Goal: Transaction & Acquisition: Purchase product/service

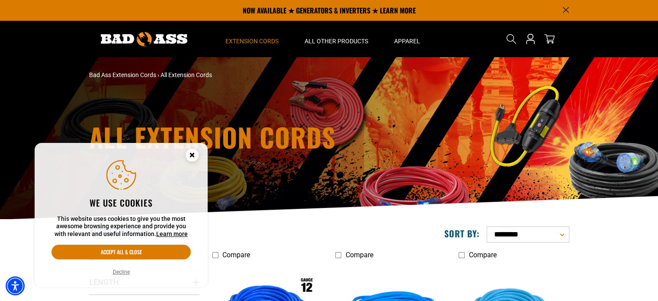
click at [191, 154] on icon "Close this option" at bounding box center [191, 154] width 3 height 3
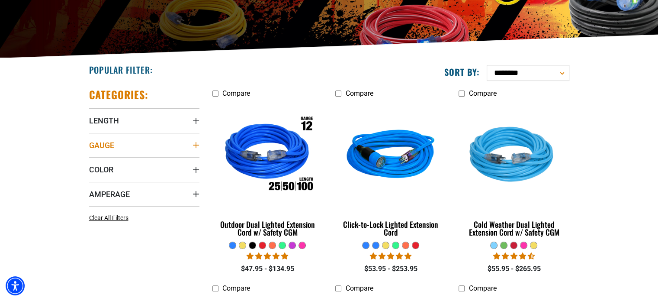
scroll to position [173, 0]
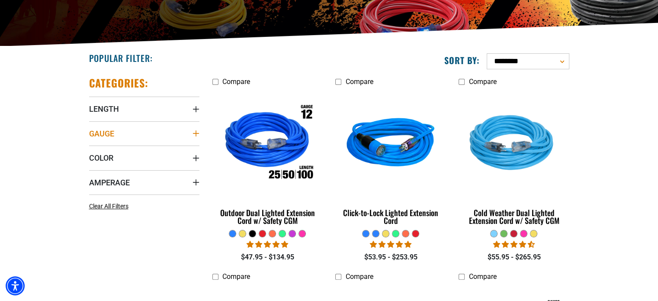
click at [137, 130] on summary "Gauge" at bounding box center [144, 133] width 110 height 24
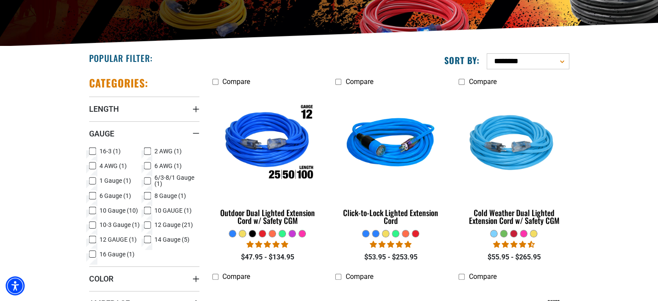
click at [101, 167] on span "4 AWG (1)" at bounding box center [112, 166] width 27 height 6
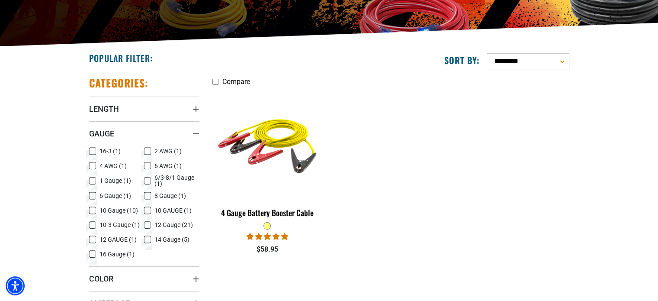
click at [112, 165] on span "4 AWG (1)" at bounding box center [112, 166] width 27 height 6
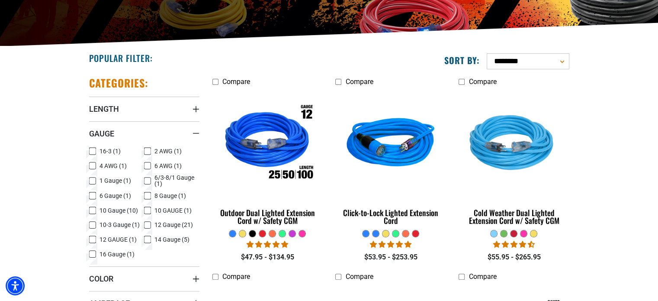
click at [106, 198] on span "6 Gauge (1)" at bounding box center [115, 195] width 32 height 6
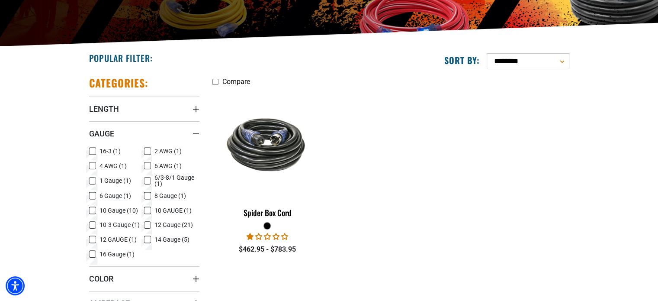
click at [115, 198] on span "6 Gauge (1)" at bounding box center [115, 195] width 32 height 6
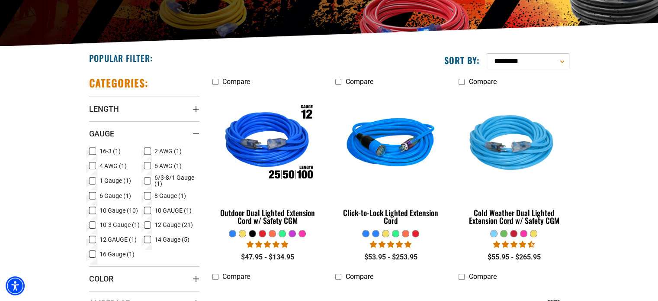
click at [159, 197] on span "8 Gauge (1)" at bounding box center [170, 195] width 32 height 6
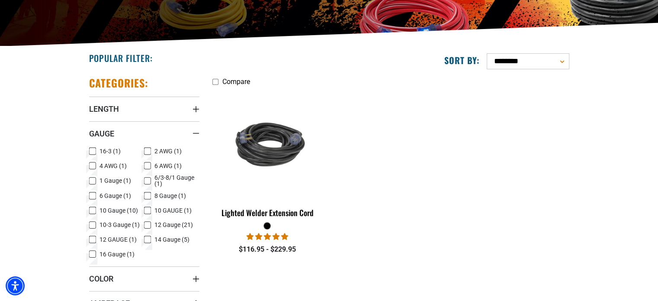
click at [157, 196] on span "8 Gauge (1)" at bounding box center [170, 195] width 32 height 6
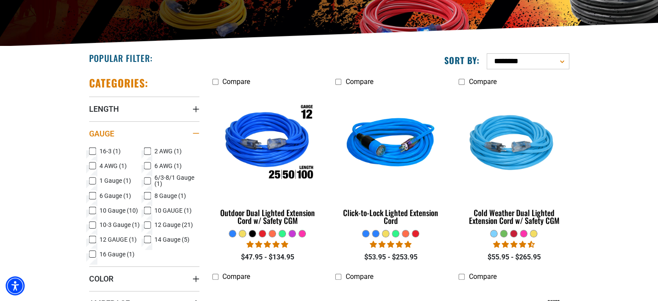
click at [150, 128] on summary "Gauge" at bounding box center [144, 133] width 110 height 24
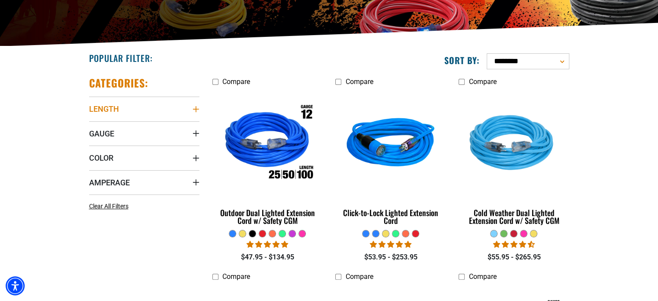
click at [145, 110] on summary "Length" at bounding box center [144, 108] width 110 height 24
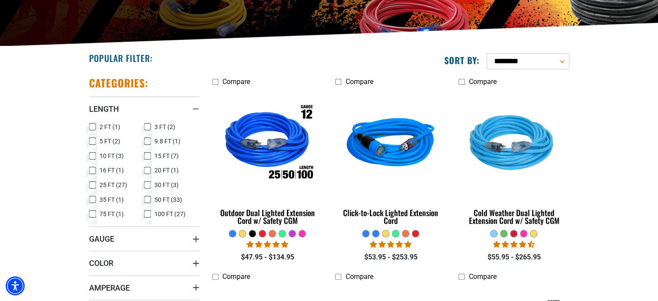
click at [163, 214] on span "100 FT (27)" at bounding box center [169, 214] width 31 height 6
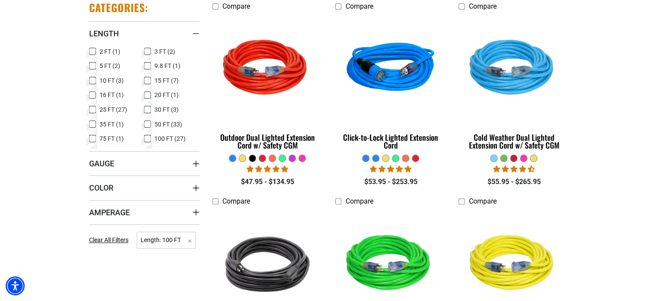
click at [121, 200] on summary "Amperage" at bounding box center [144, 212] width 110 height 24
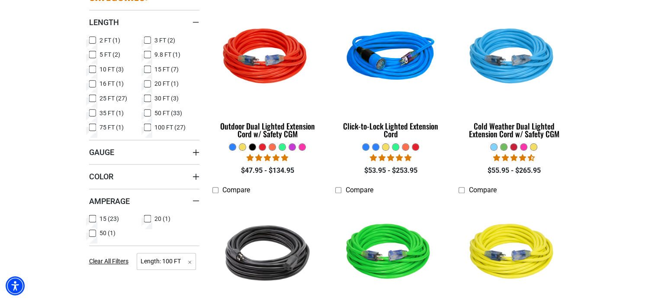
click at [98, 235] on label "50 (1) 50 (1 product)" at bounding box center [116, 232] width 55 height 11
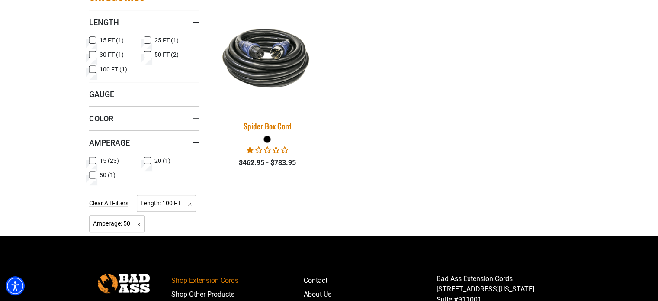
click at [250, 55] on img at bounding box center [267, 58] width 121 height 74
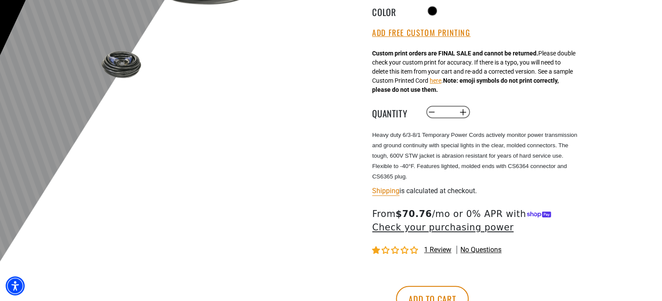
scroll to position [303, 0]
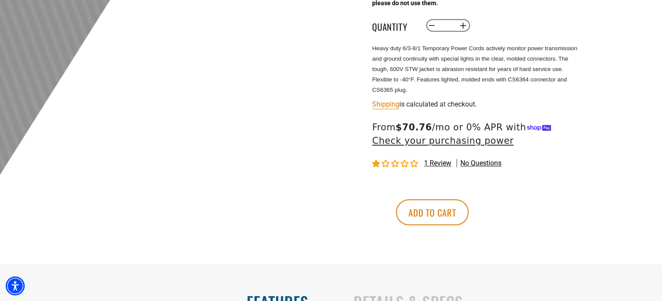
click at [442, 163] on span "1 review" at bounding box center [437, 163] width 27 height 8
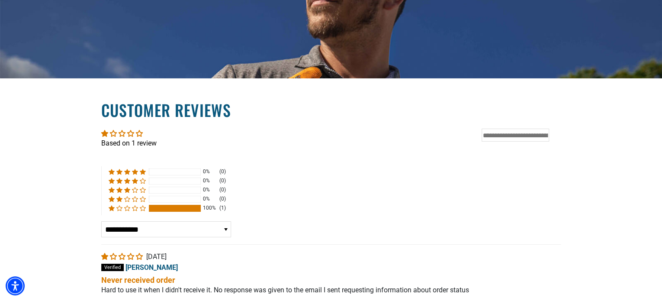
scroll to position [1498, 0]
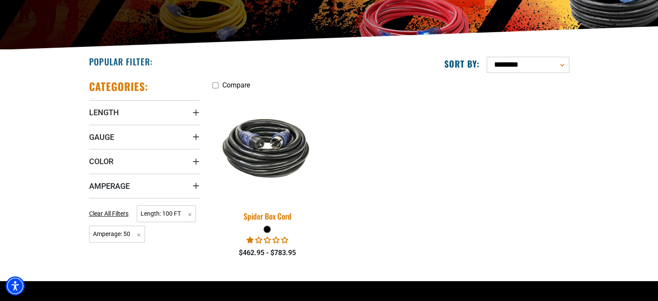
click at [295, 173] on img at bounding box center [267, 148] width 121 height 74
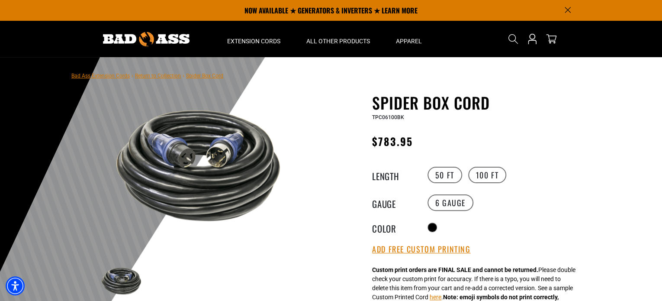
click at [429, 252] on button "Add Free Custom Printing" at bounding box center [421, 249] width 98 height 10
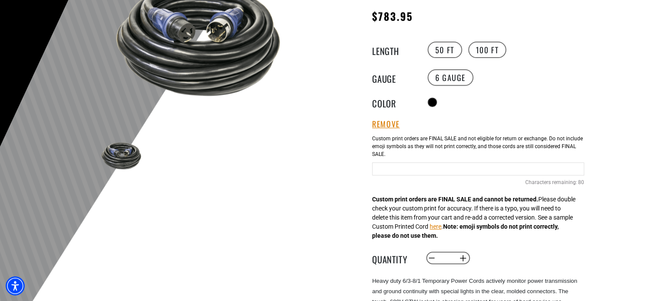
scroll to position [130, 0]
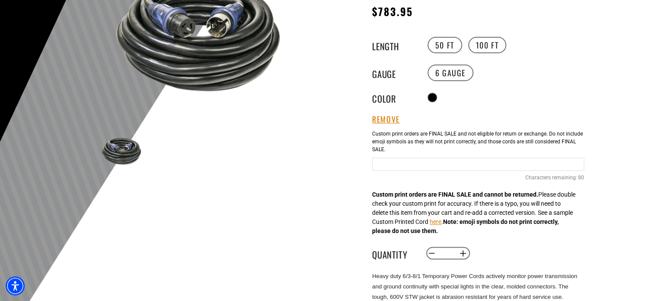
click at [481, 164] on input "Text field" at bounding box center [478, 163] width 212 height 13
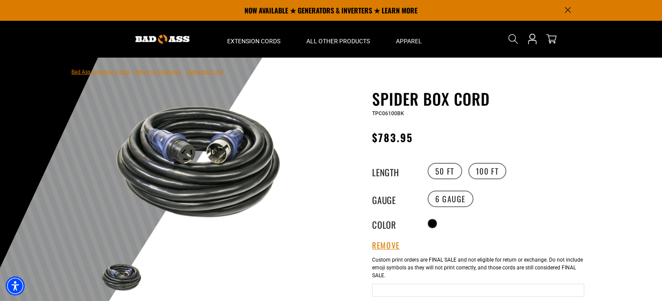
scroll to position [0, 0]
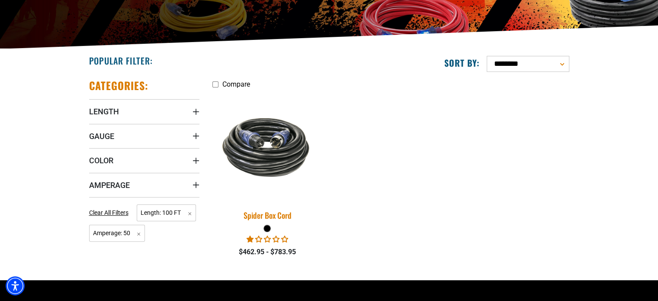
scroll to position [173, 0]
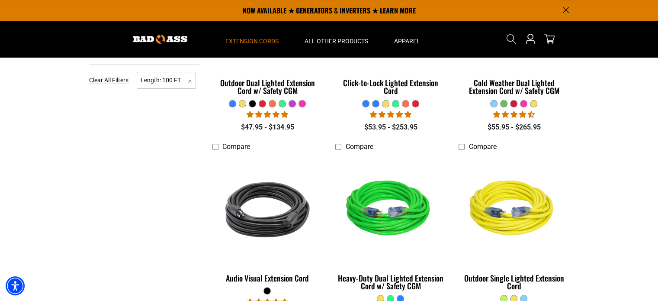
scroll to position [216, 0]
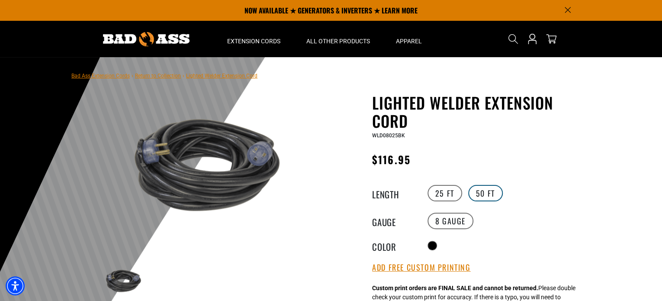
click at [477, 191] on label "50 FT" at bounding box center [485, 193] width 35 height 16
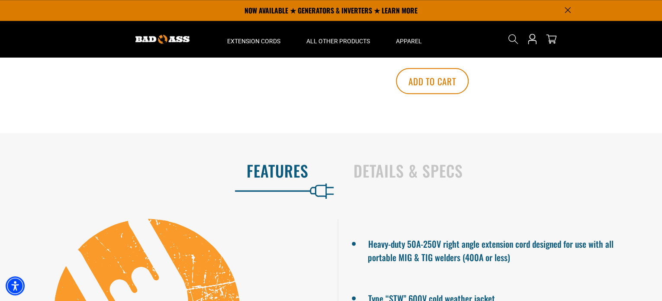
scroll to position [432, 0]
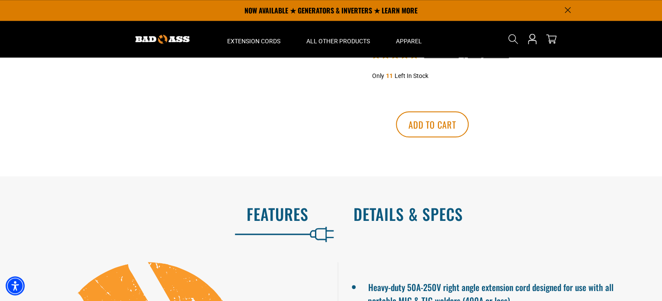
click at [419, 205] on h2 "Details & Specs" at bounding box center [498, 214] width 290 height 18
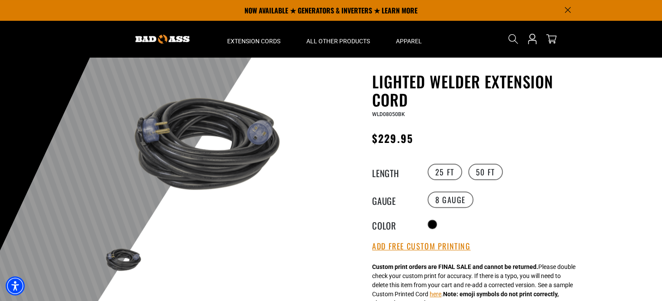
scroll to position [0, 0]
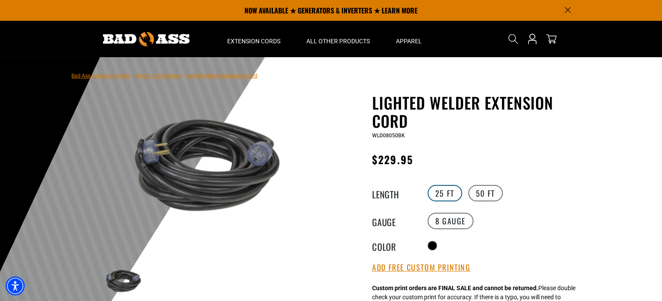
click at [451, 190] on label "25 FT" at bounding box center [444, 193] width 35 height 16
click at [489, 188] on label "50 FT" at bounding box center [485, 193] width 35 height 16
click at [197, 76] on span "Lighted Welder Extension Cord" at bounding box center [221, 76] width 71 height 6
click at [147, 77] on link "Return to Collection" at bounding box center [158, 76] width 46 height 6
click at [155, 75] on link "Return to Collection" at bounding box center [158, 76] width 46 height 6
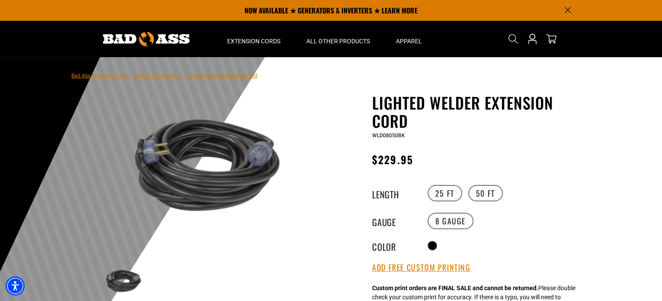
click at [149, 75] on link "Return to Collection" at bounding box center [158, 76] width 46 height 6
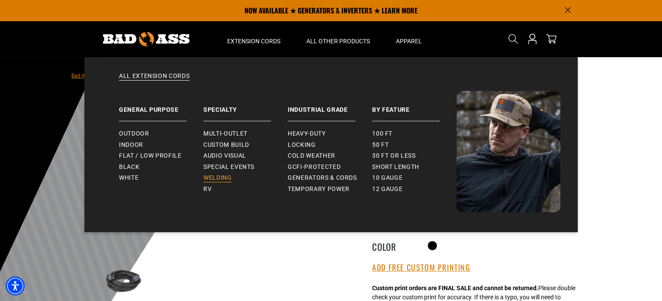
click at [230, 174] on span "Welding" at bounding box center [217, 178] width 28 height 8
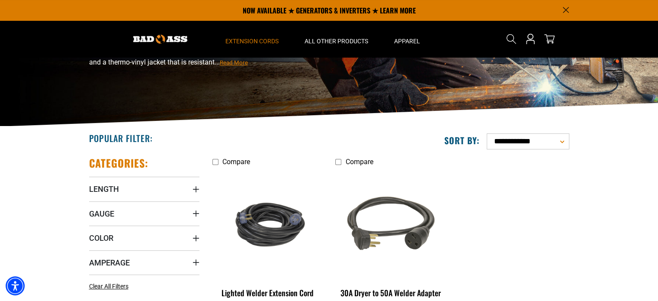
scroll to position [43, 0]
